Goal: Task Accomplishment & Management: Manage account settings

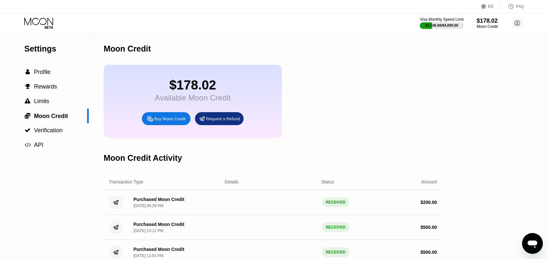
click at [111, 37] on div "Moon Credit" at bounding box center [273, 49] width 338 height 32
click at [38, 21] on icon at bounding box center [39, 22] width 30 height 11
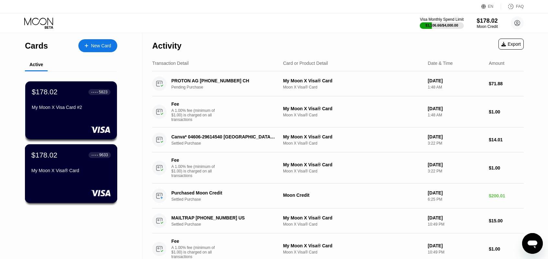
click at [71, 196] on div at bounding box center [70, 192] width 79 height 6
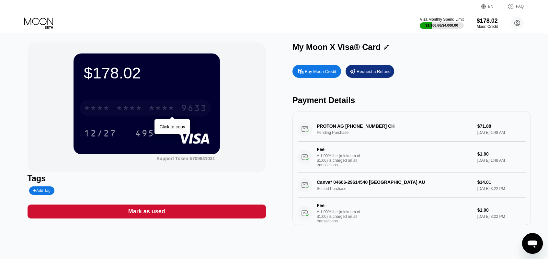
click at [127, 116] on div "* * * * * * * * * * * * 9633" at bounding box center [145, 108] width 131 height 16
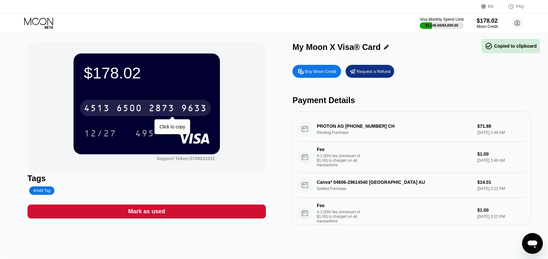
click at [152, 111] on div "2873" at bounding box center [162, 109] width 26 height 10
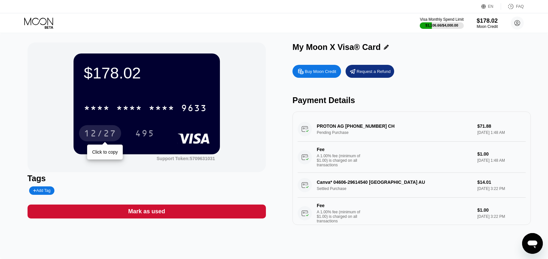
click at [95, 137] on div "12/27" at bounding box center [100, 134] width 32 height 10
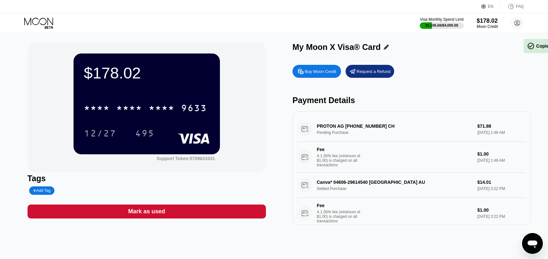
click at [83, 158] on div "Support Token: 5709631031" at bounding box center [146, 157] width 146 height 7
click at [150, 136] on div "495" at bounding box center [144, 134] width 19 height 10
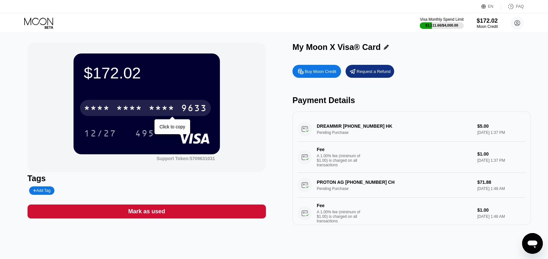
click at [125, 107] on div "* * * *" at bounding box center [129, 109] width 26 height 10
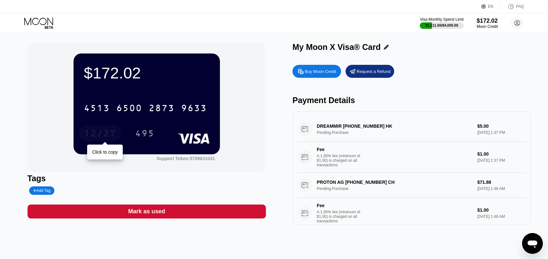
click at [98, 134] on div "12/27" at bounding box center [100, 134] width 32 height 10
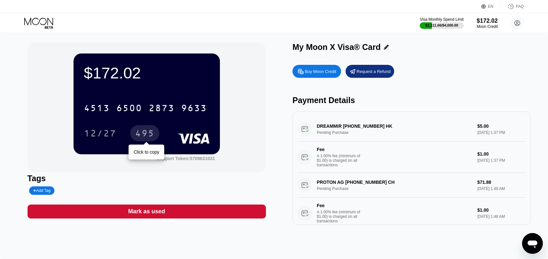
click at [144, 135] on div "495" at bounding box center [144, 134] width 19 height 10
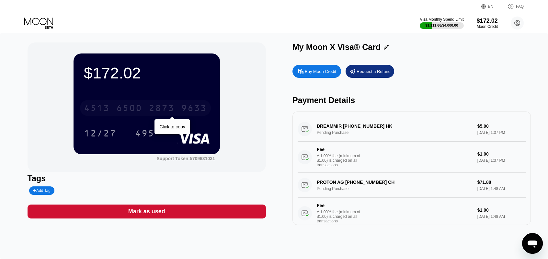
click at [133, 107] on div "6500" at bounding box center [129, 109] width 26 height 10
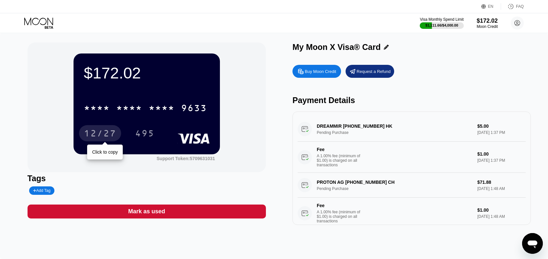
click at [107, 139] on div "12/27" at bounding box center [100, 134] width 32 height 10
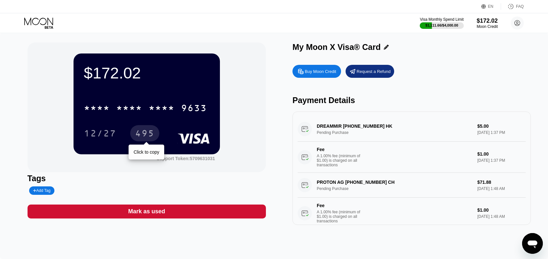
click at [146, 136] on div "495" at bounding box center [144, 134] width 19 height 10
